Goal: Check status: Check status

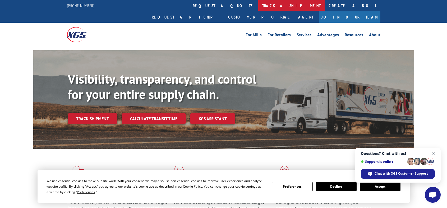
click at [259, 7] on link "track a shipment" at bounding box center [292, 5] width 66 height 11
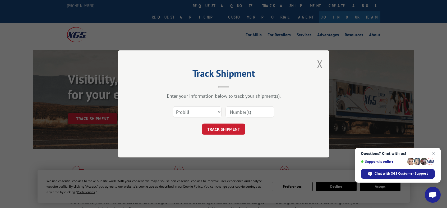
click at [233, 112] on input at bounding box center [250, 112] width 49 height 11
type input "527847242"
click at [224, 130] on button "TRACK SHIPMENT" at bounding box center [223, 129] width 43 height 11
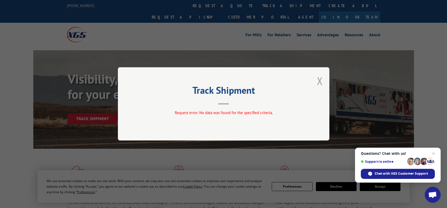
click at [320, 75] on button "Close modal" at bounding box center [320, 81] width 6 height 14
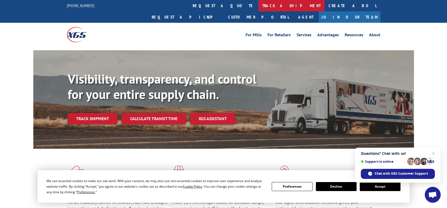
click at [259, 4] on link "track a shipment" at bounding box center [292, 5] width 66 height 11
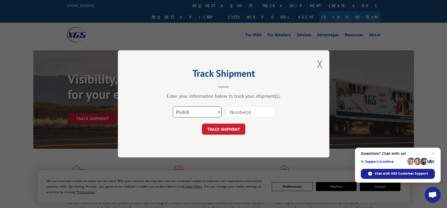
click at [221, 111] on select "Select category... Probill BOL PO" at bounding box center [197, 112] width 49 height 11
click at [321, 61] on button "Close modal" at bounding box center [320, 64] width 6 height 14
